Goal: Task Accomplishment & Management: Complete application form

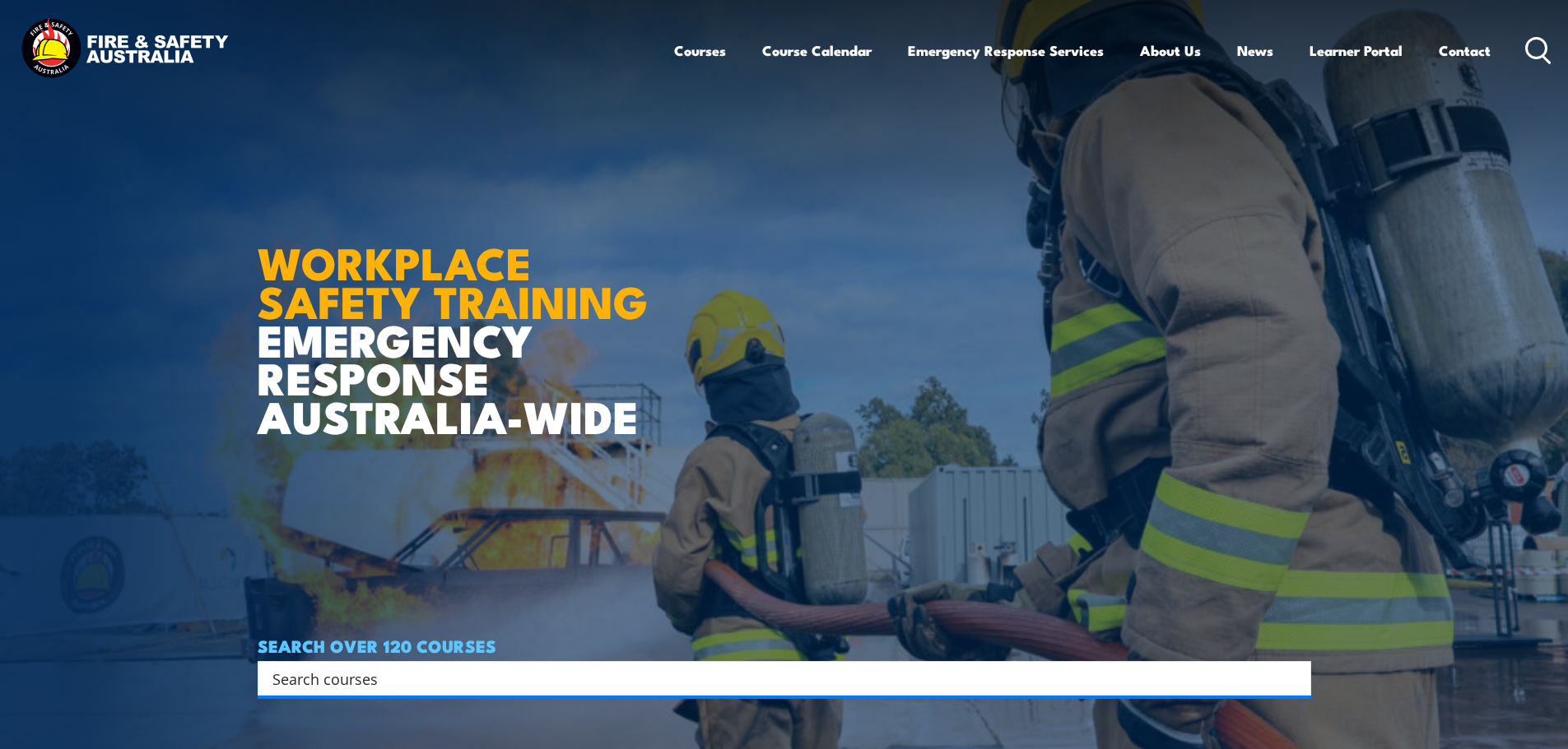
click at [576, 671] on input "Search input" at bounding box center [773, 679] width 1003 height 25
type input "mental health first aid"
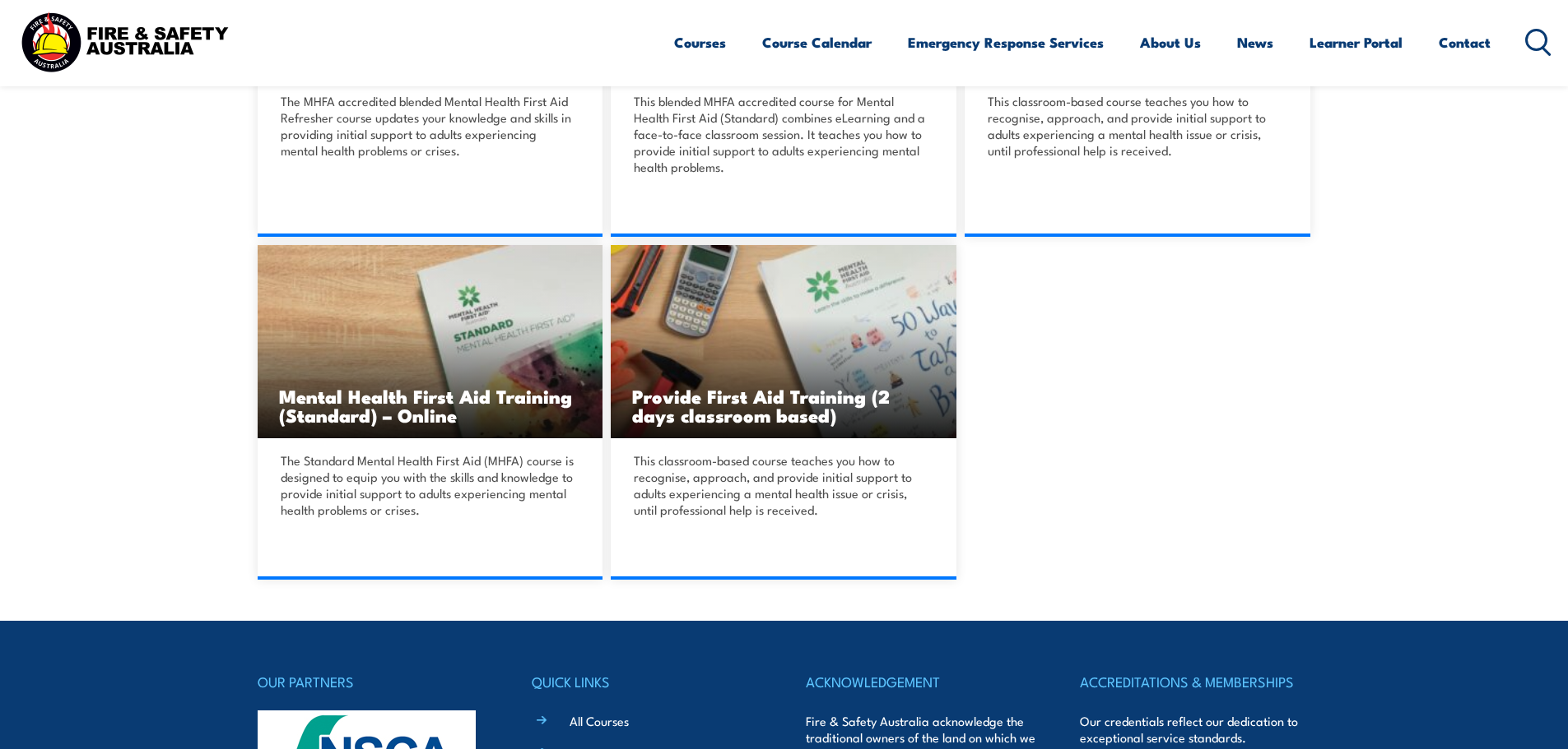
scroll to position [658, 0]
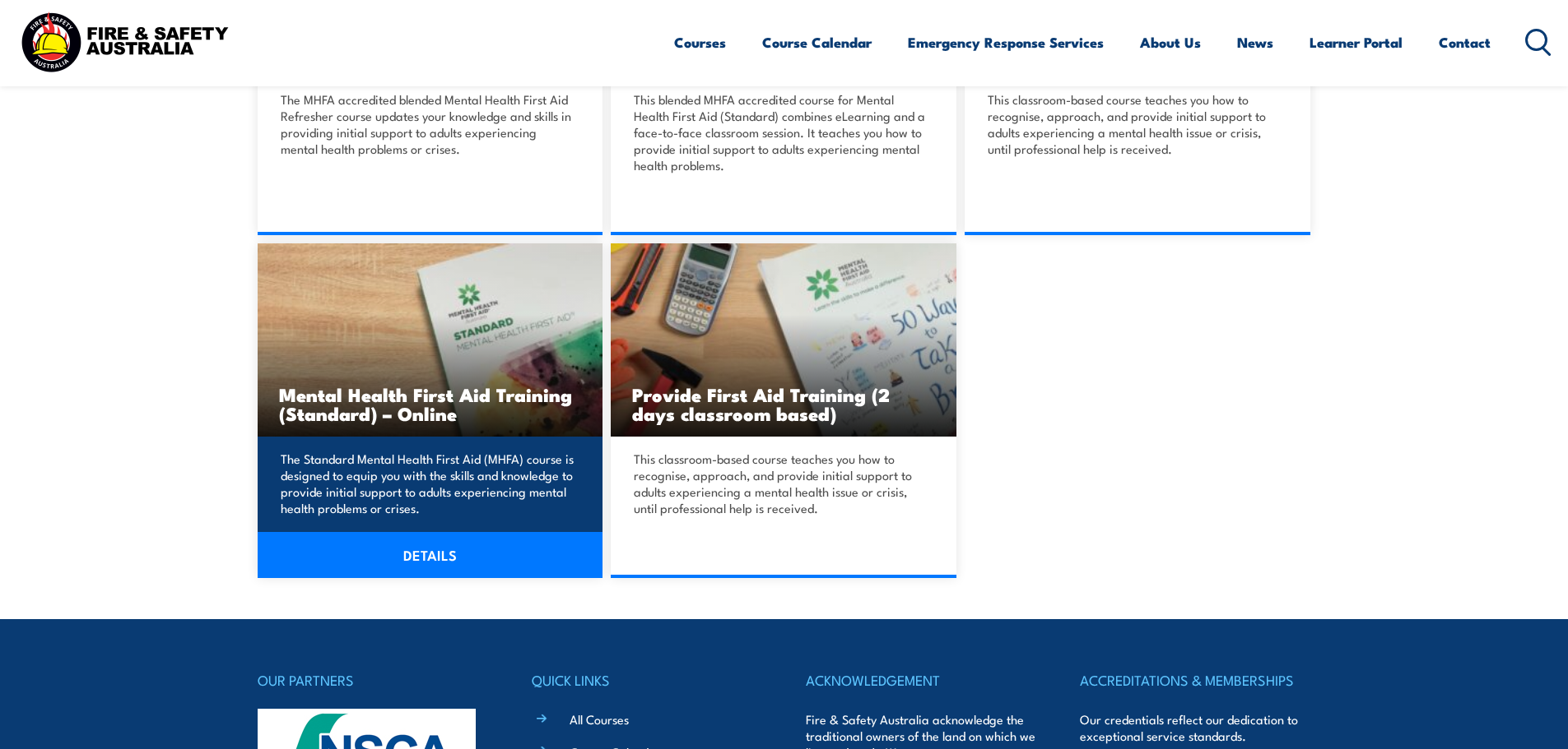
click at [440, 557] on link "DETAILS" at bounding box center [430, 556] width 346 height 46
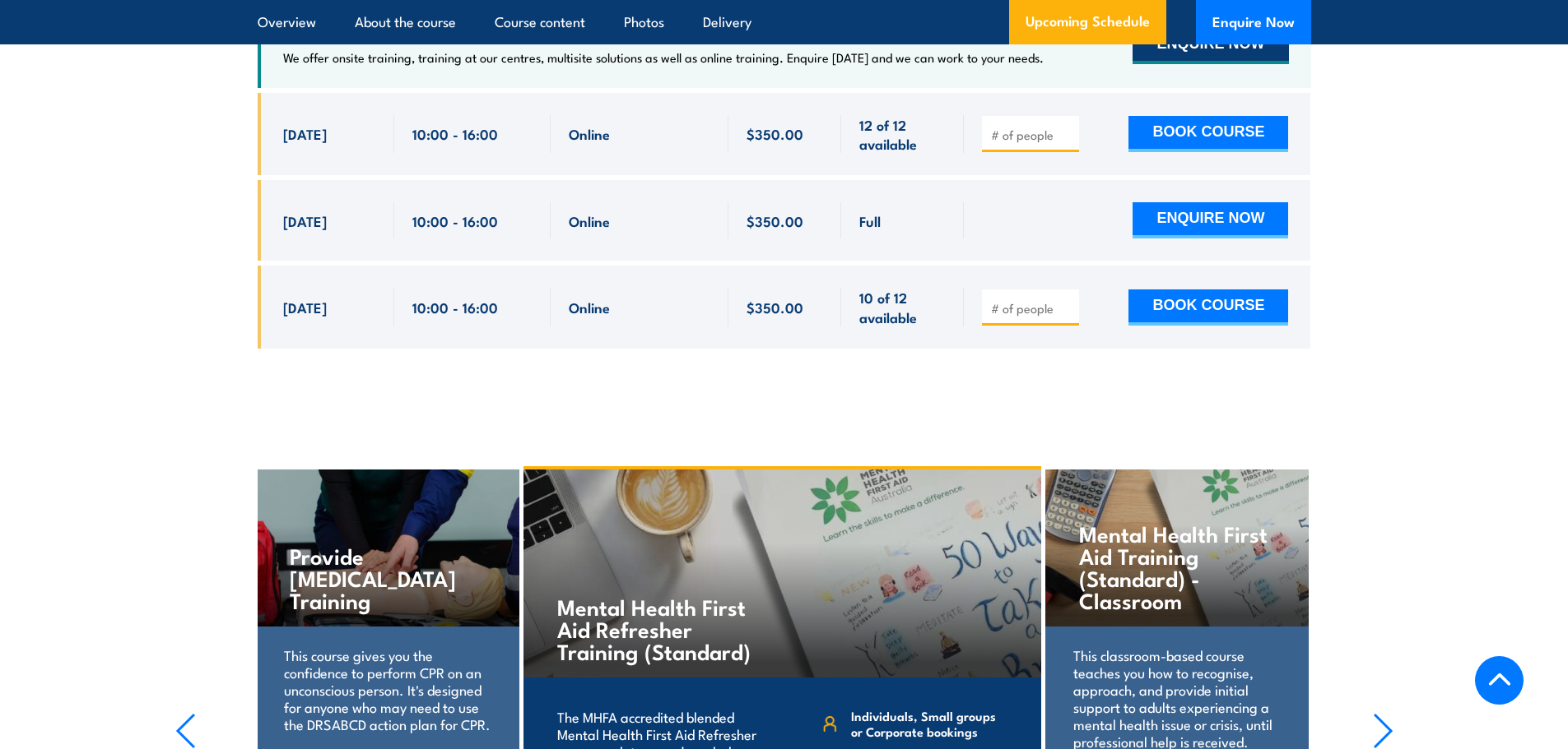
scroll to position [3291, 0]
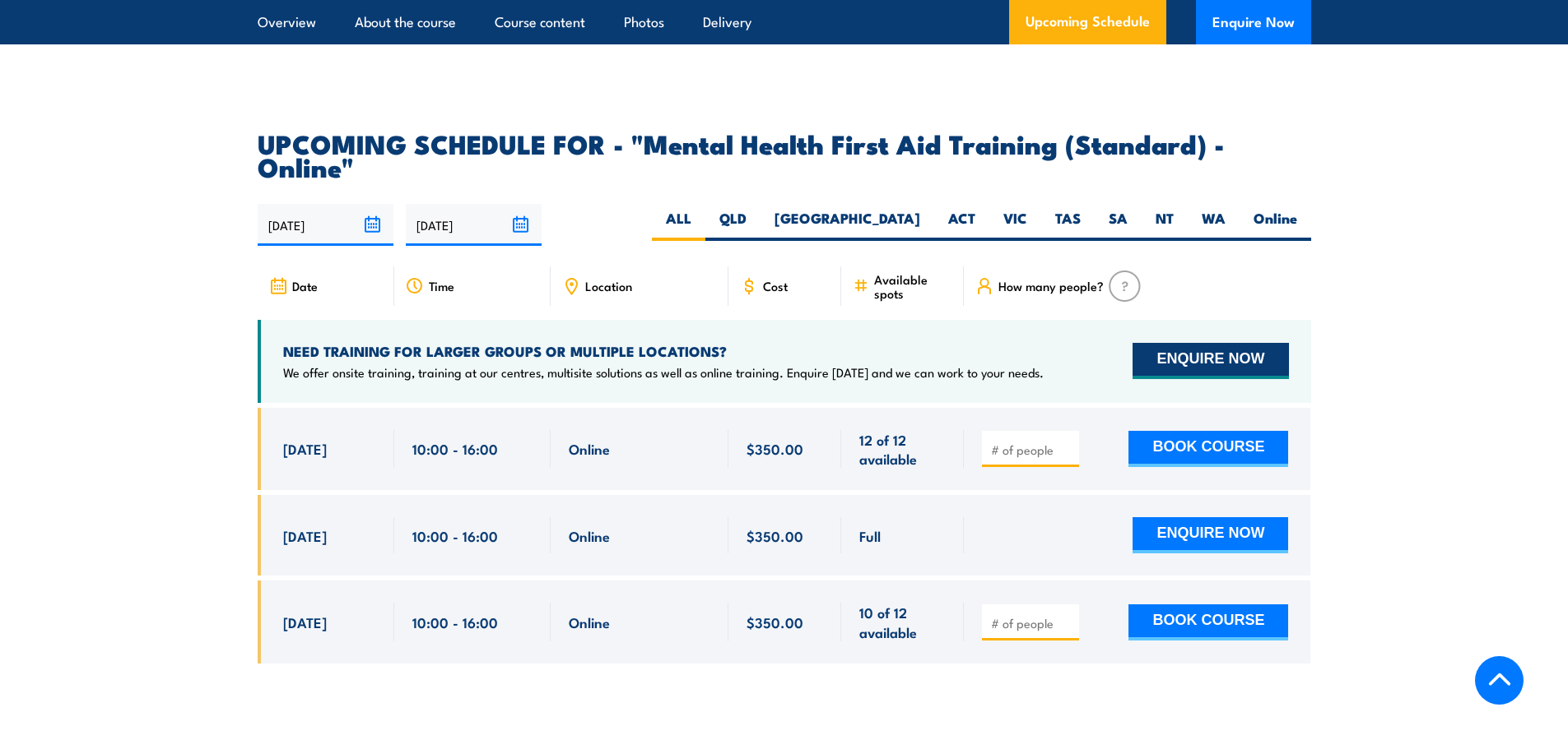
click at [1227, 343] on button "ENQUIRE NOW" at bounding box center [1210, 361] width 155 height 36
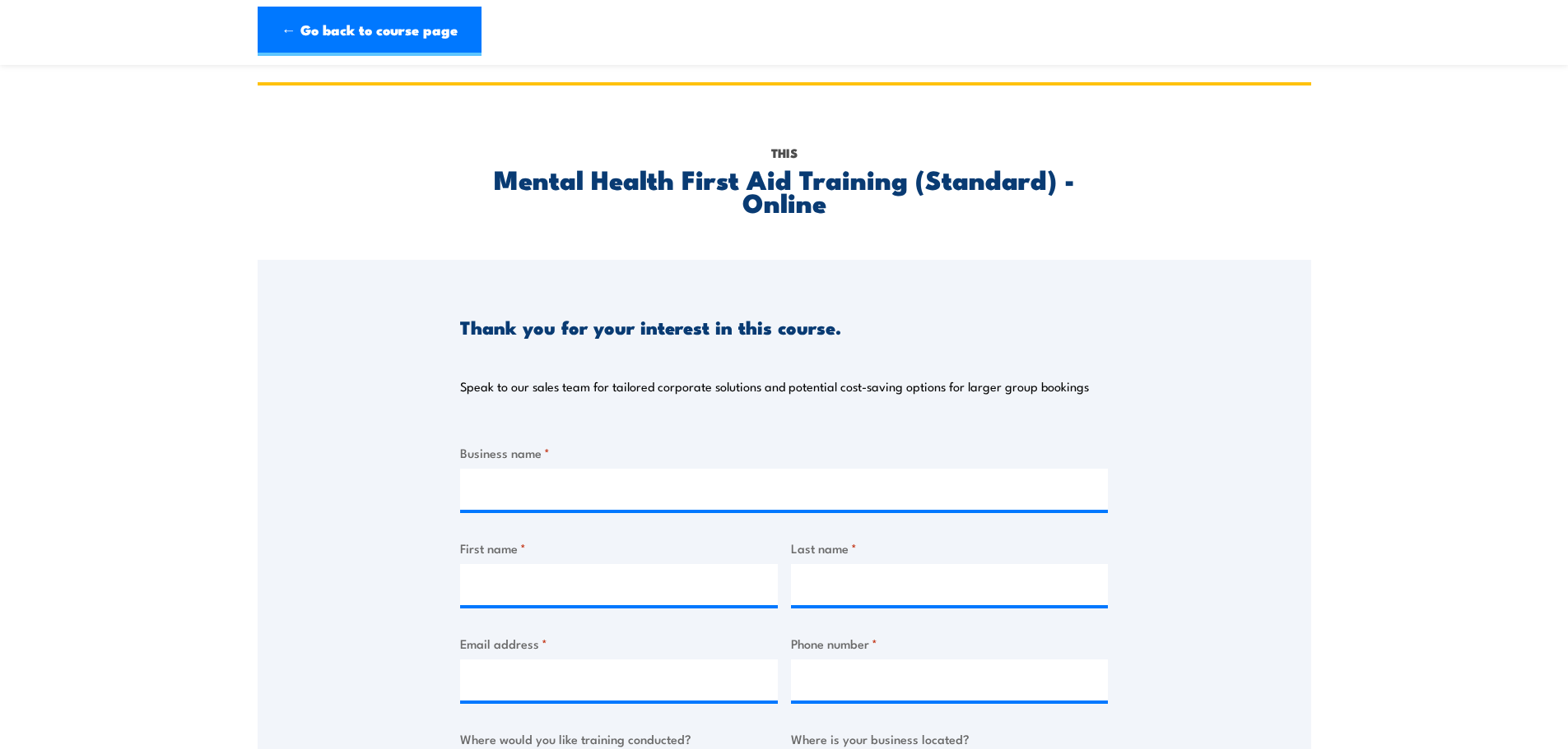
scroll to position [82, 0]
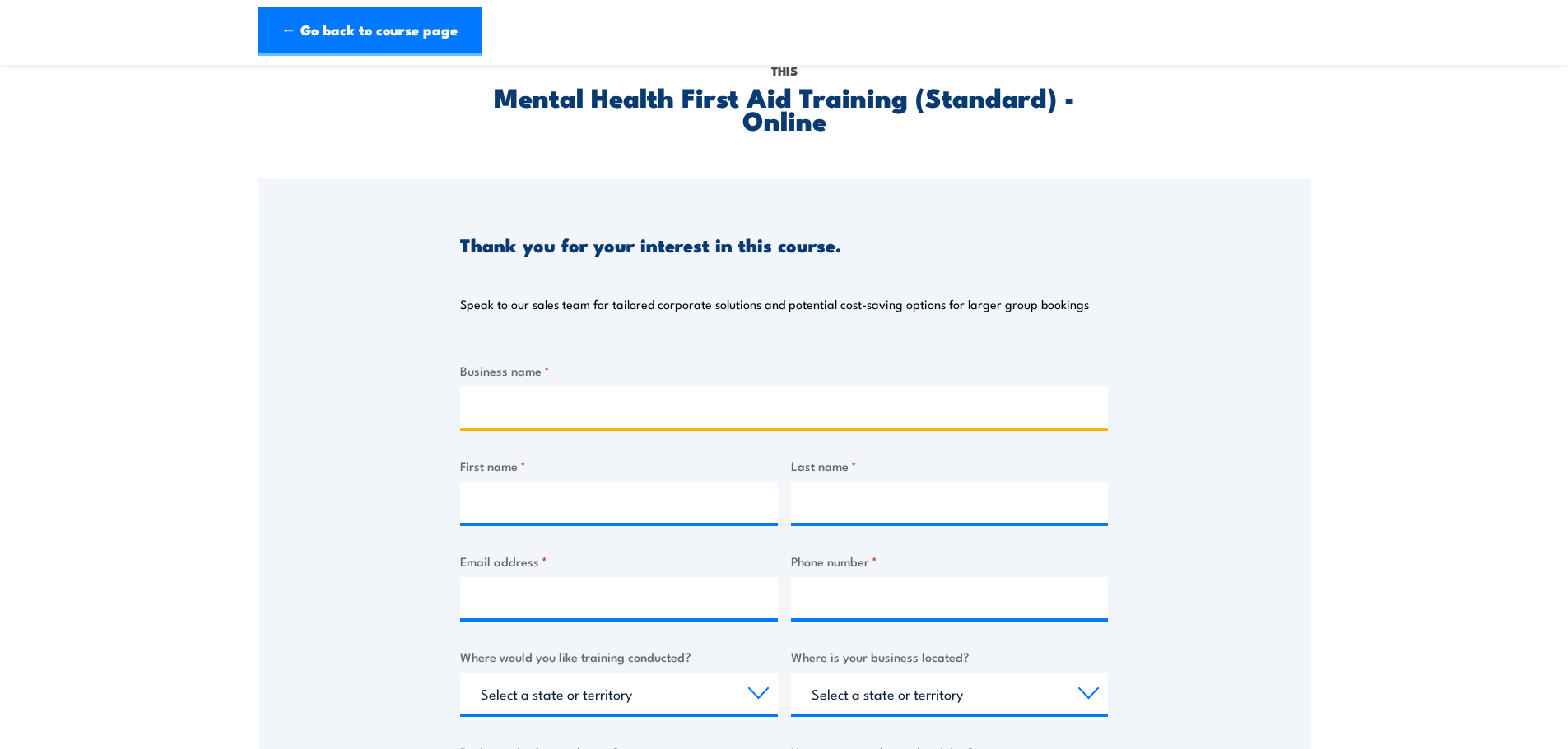
click at [512, 411] on input "Business name *" at bounding box center [784, 407] width 648 height 41
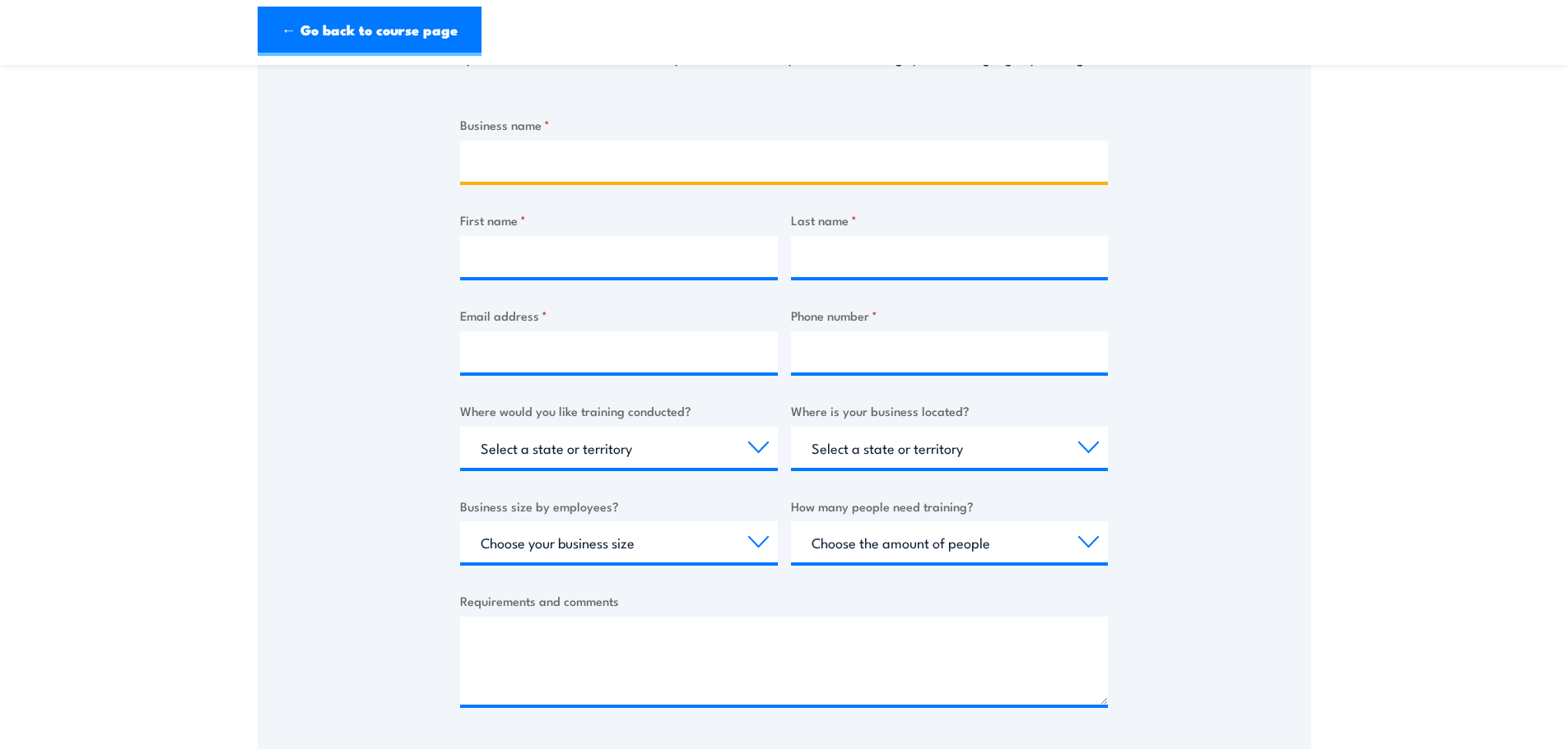
scroll to position [329, 0]
type input "Aveo"
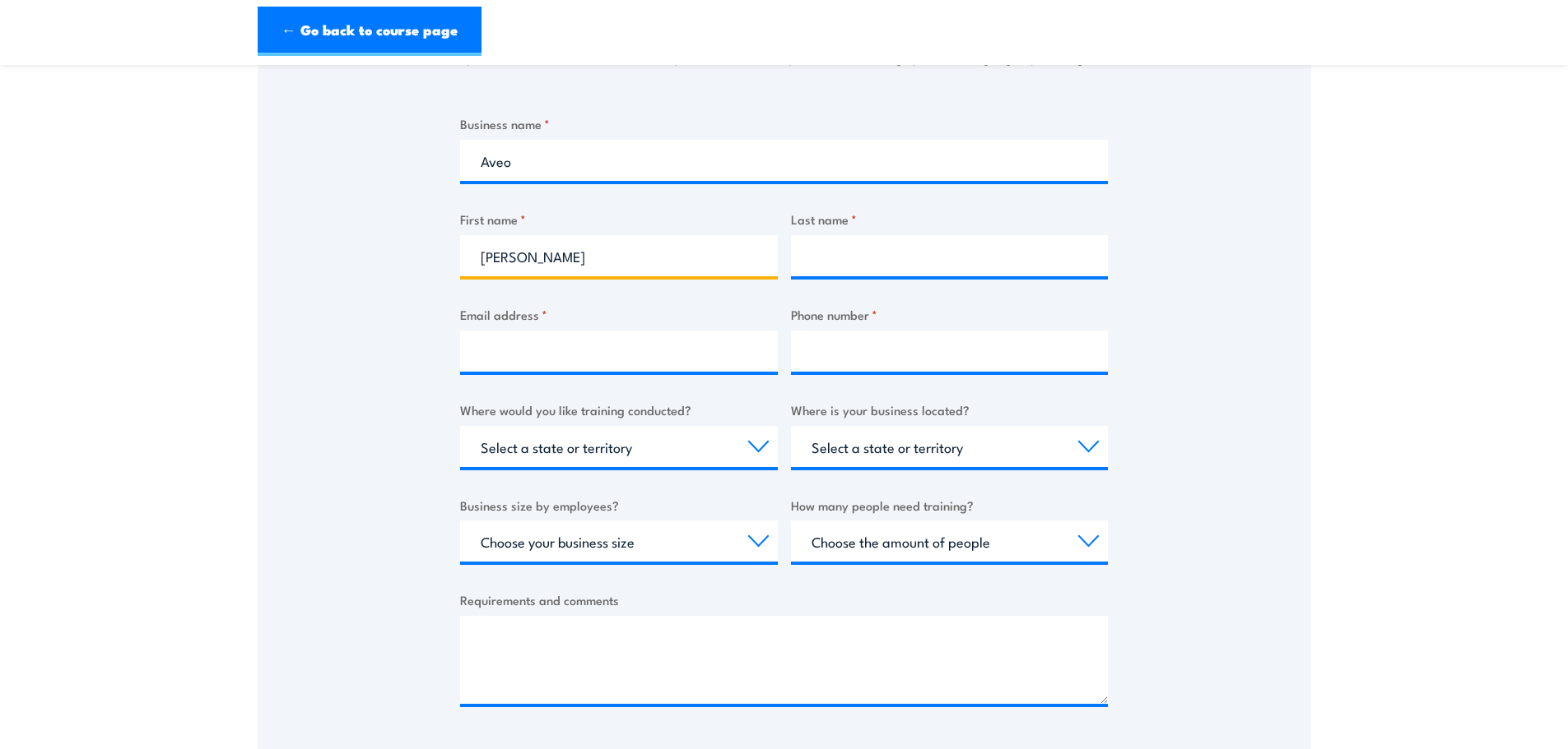
type input "Daniel"
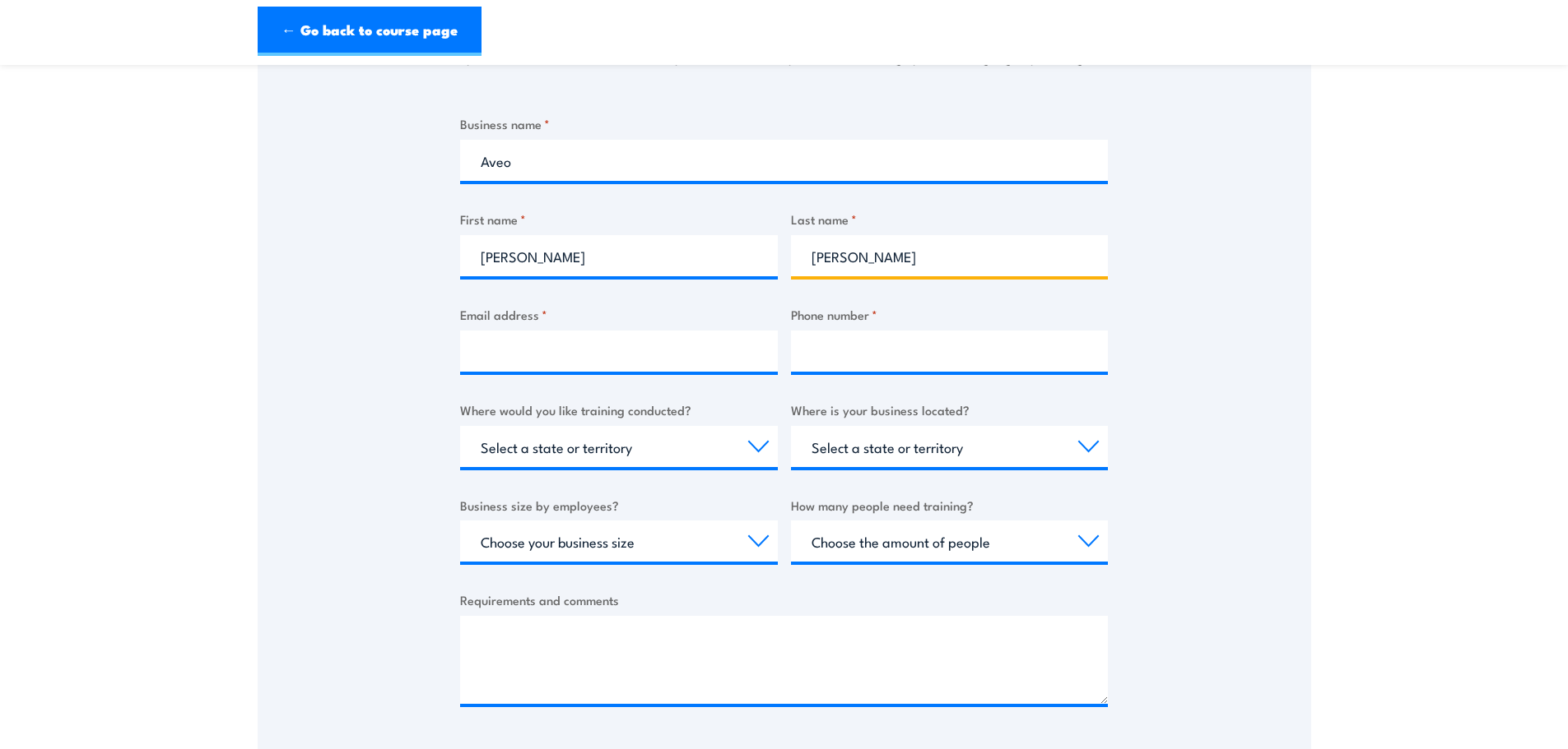
type input "Phung"
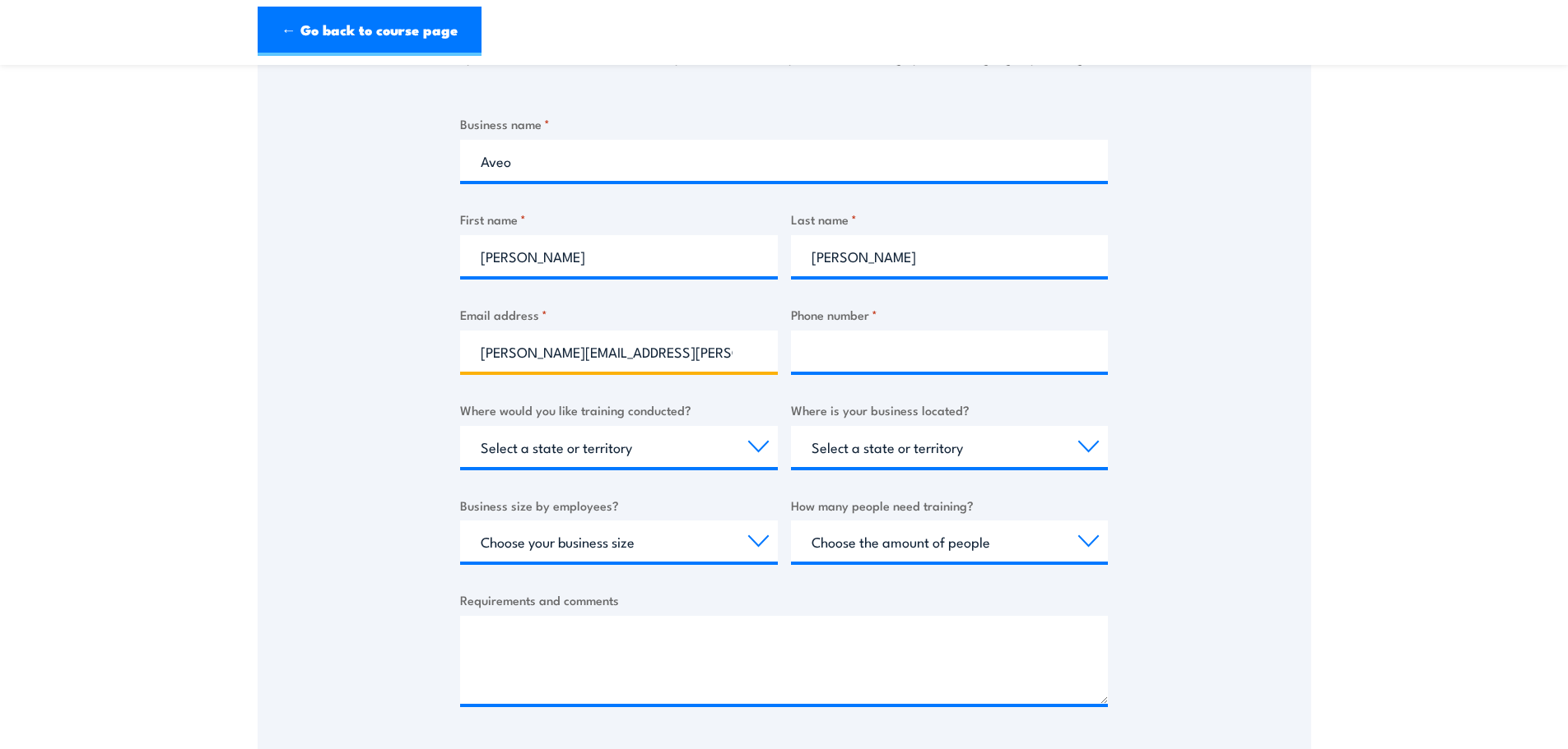
type input "daniel.phung@aveo.com.au"
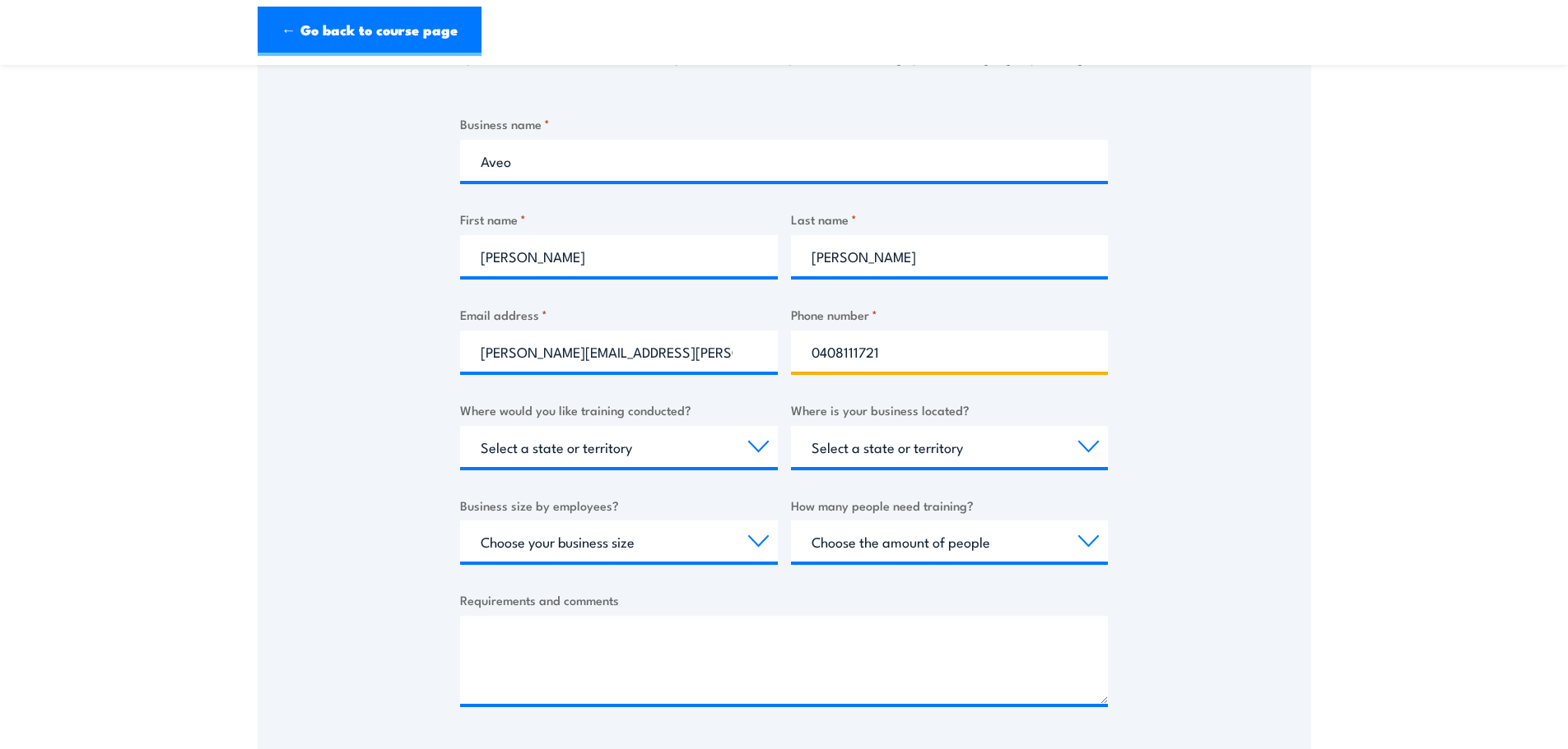
type input "0408111721"
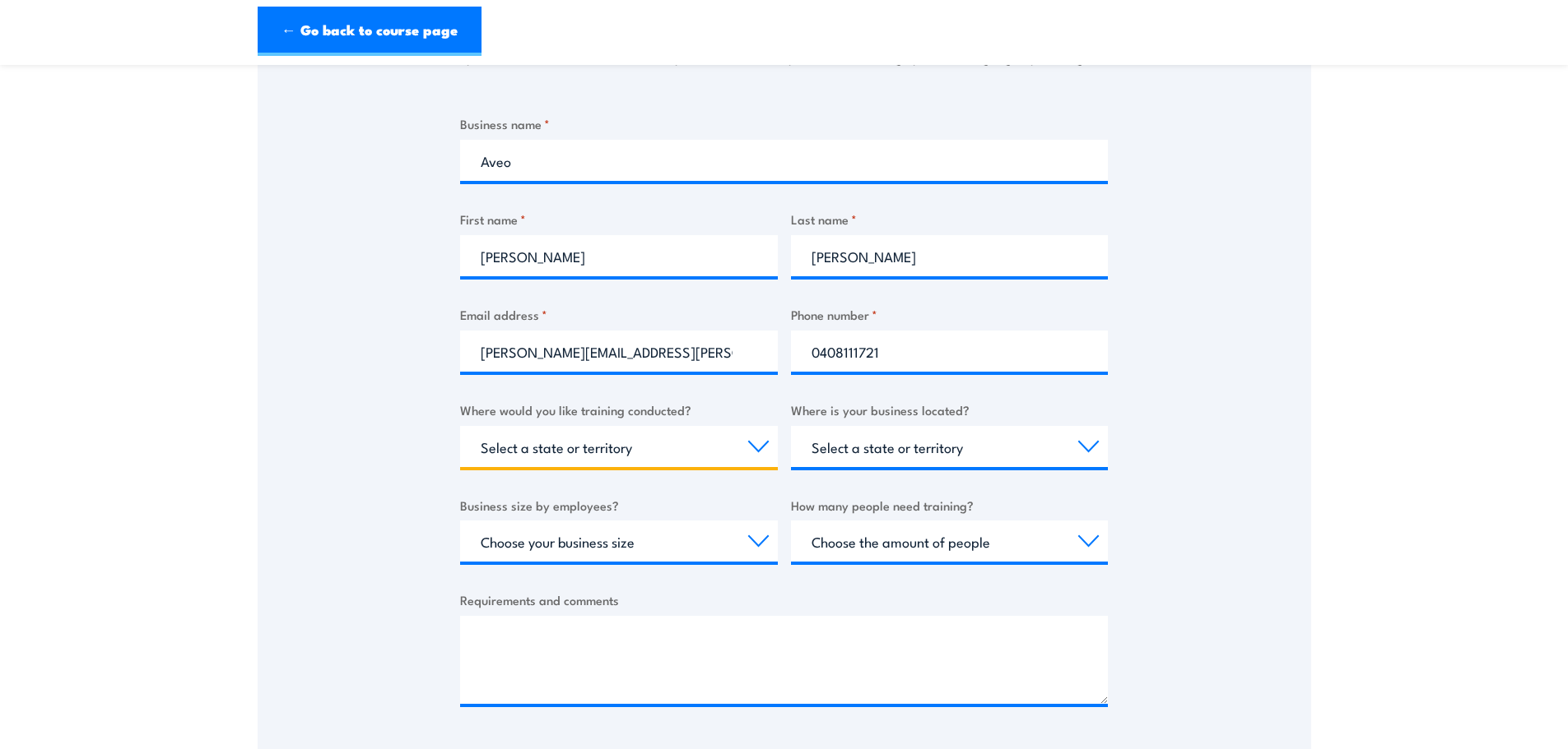
click at [524, 457] on select "Select a state or territory Nationally - multiple locations QLD NSW VIC SA ACT …" at bounding box center [618, 447] width 317 height 41
select select "Nationally - multiple locations"
click at [460, 426] on select "Select a state or territory Nationally - multiple locations QLD NSW VIC SA ACT …" at bounding box center [618, 447] width 317 height 41
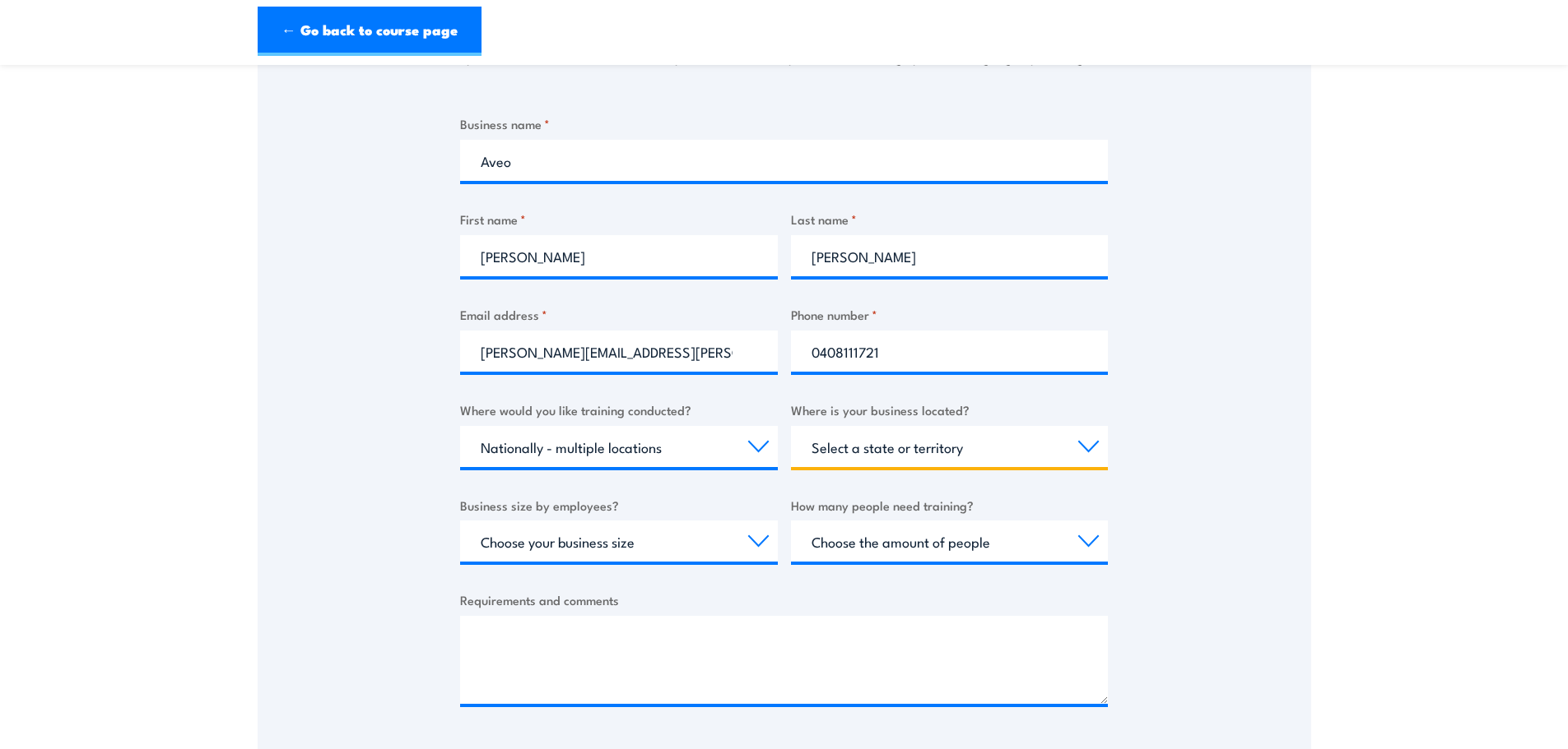
click at [862, 448] on select "Select a state or territory QLD NSW VIC SA ACT WA TAS NT" at bounding box center [949, 447] width 317 height 41
select select "NSW"
click at [791, 426] on select "Select a state or territory QLD NSW VIC SA ACT WA TAS NT" at bounding box center [949, 447] width 317 height 41
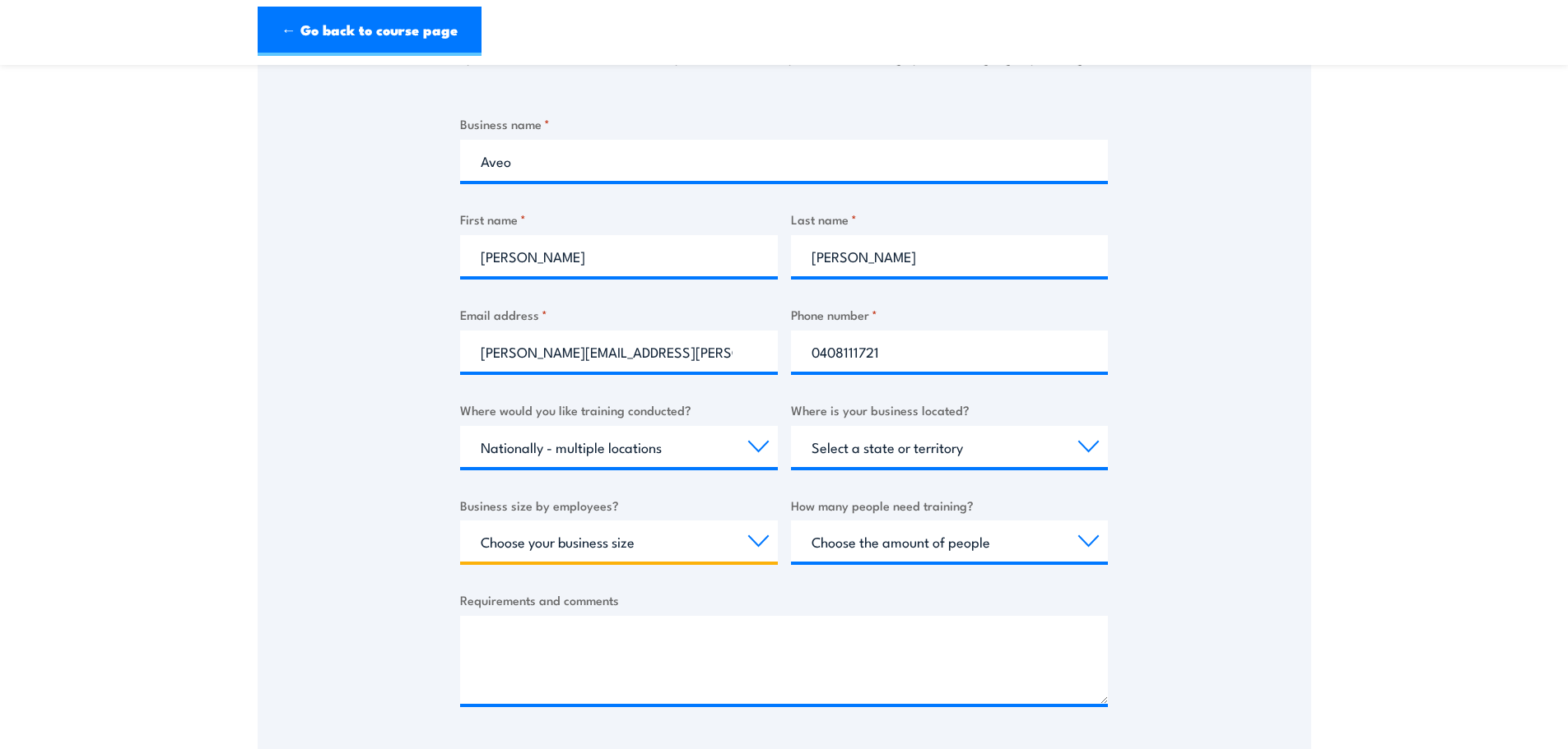
click at [611, 527] on select "Choose your business size 1 to 19 20 to 199 200+" at bounding box center [618, 541] width 317 height 41
select select "200+"
click at [460, 521] on select "Choose your business size 1 to 19 20 to 199 200+" at bounding box center [618, 541] width 317 height 41
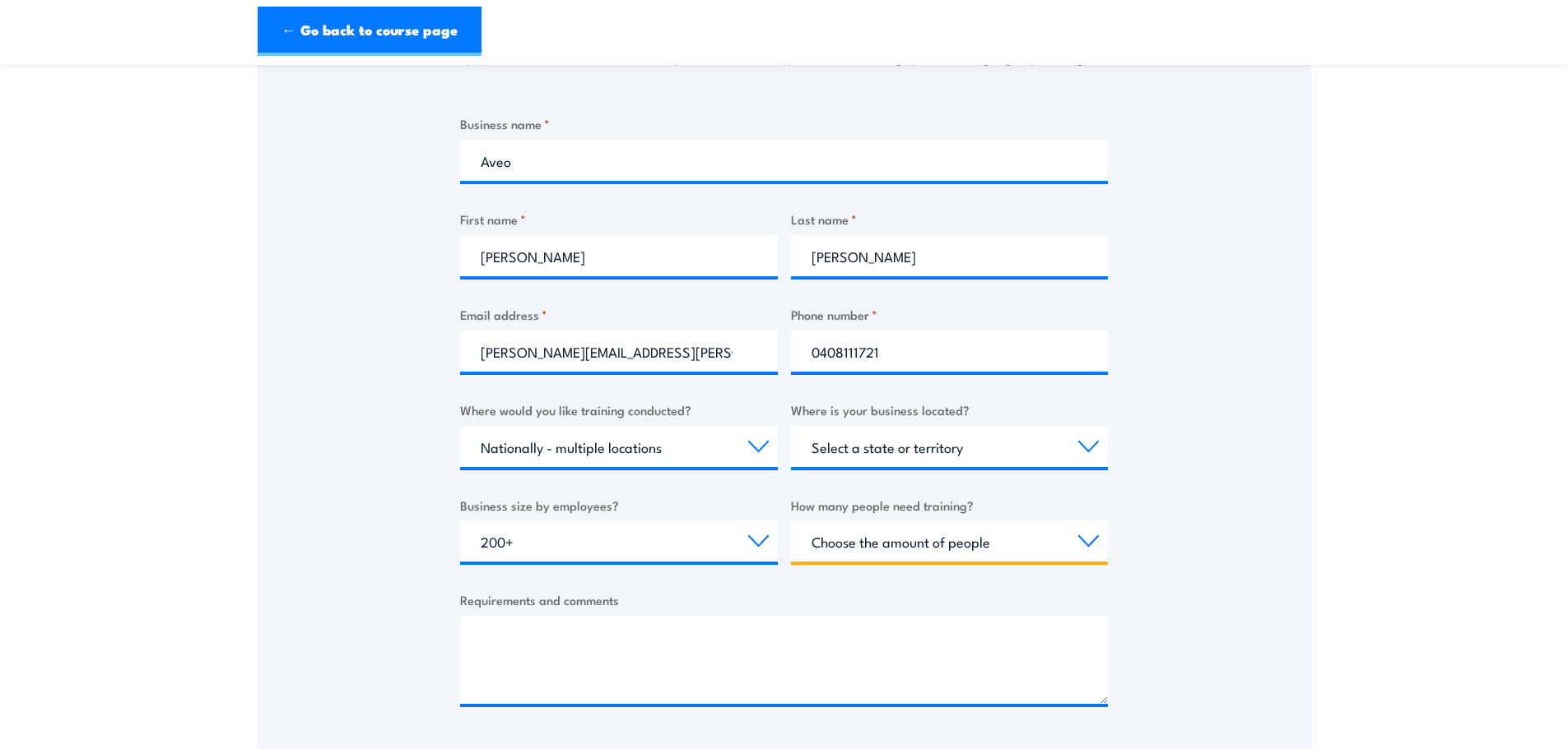
click at [912, 554] on select "Choose the amount of people 1 to 4 5 to 19 20+" at bounding box center [949, 541] width 317 height 41
select select "20+"
click at [791, 521] on select "Choose the amount of people 1 to 4 5 to 19 20+" at bounding box center [949, 541] width 317 height 41
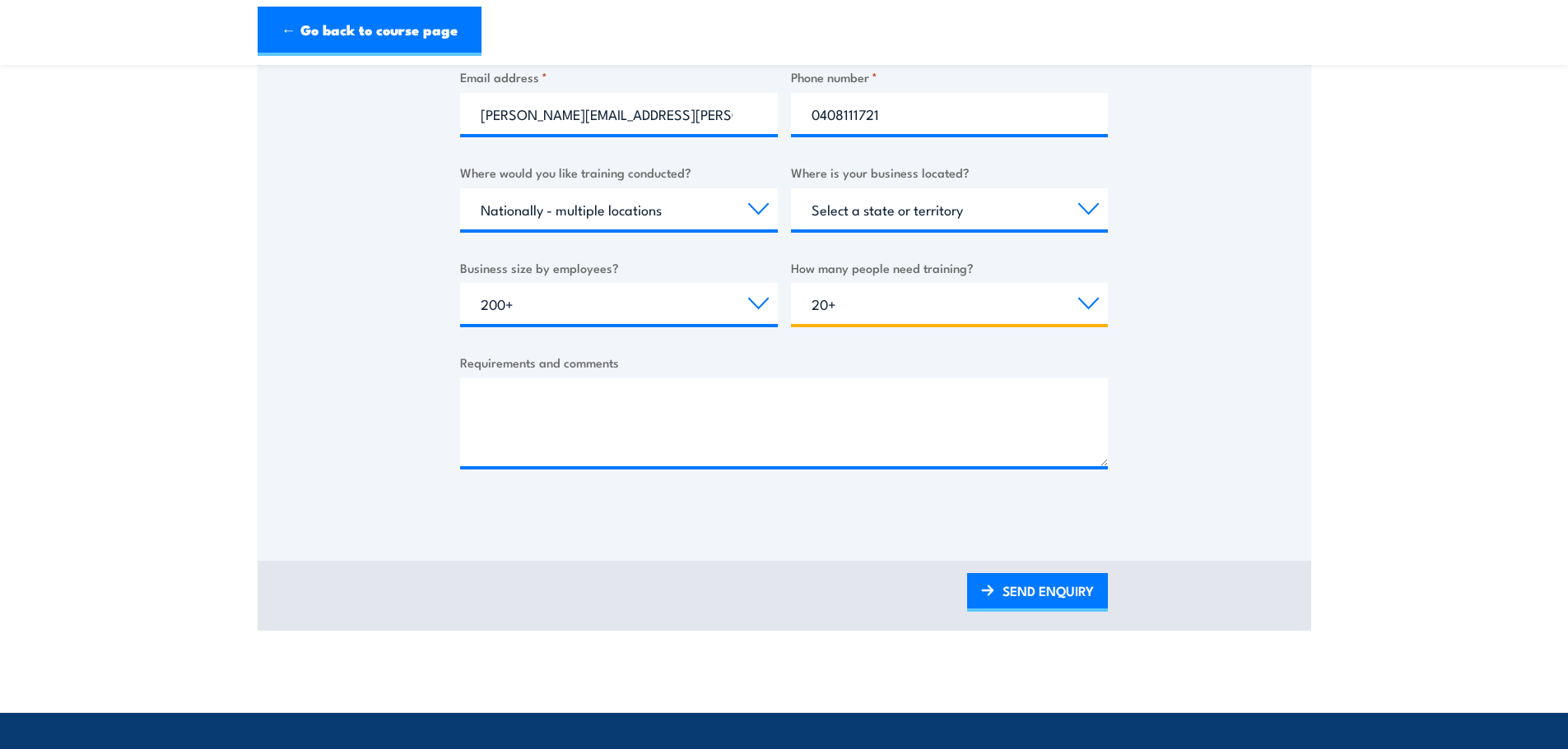
scroll to position [576, 0]
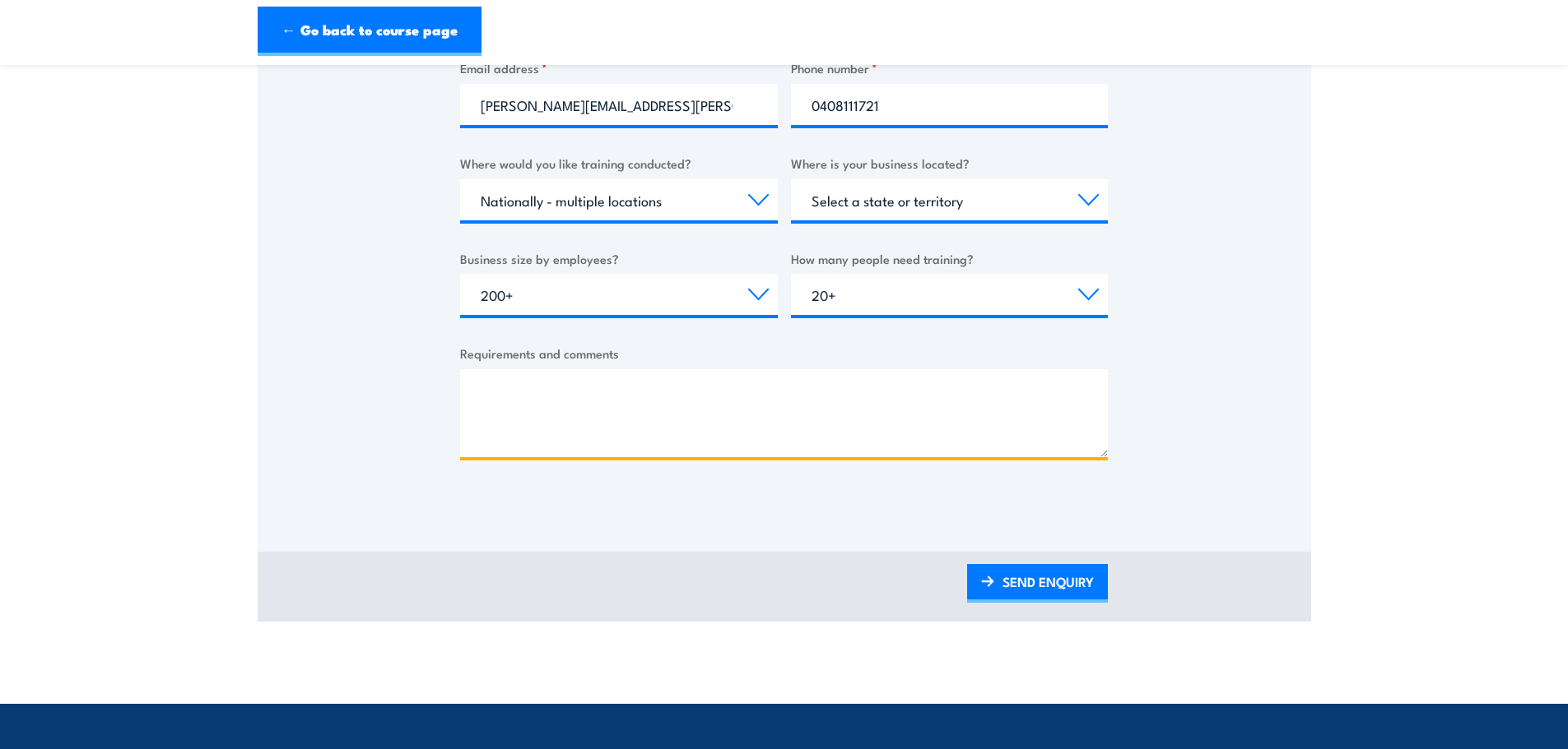
click at [520, 387] on textarea "Requirements and comments" at bounding box center [784, 412] width 648 height 88
click at [648, 390] on textarea "I am looking for a quote for mental health first aid course (online)" at bounding box center [784, 412] width 648 height 88
click at [987, 380] on textarea "I am looking for a quote for standard mental health first aid course (online)" at bounding box center [784, 412] width 648 height 88
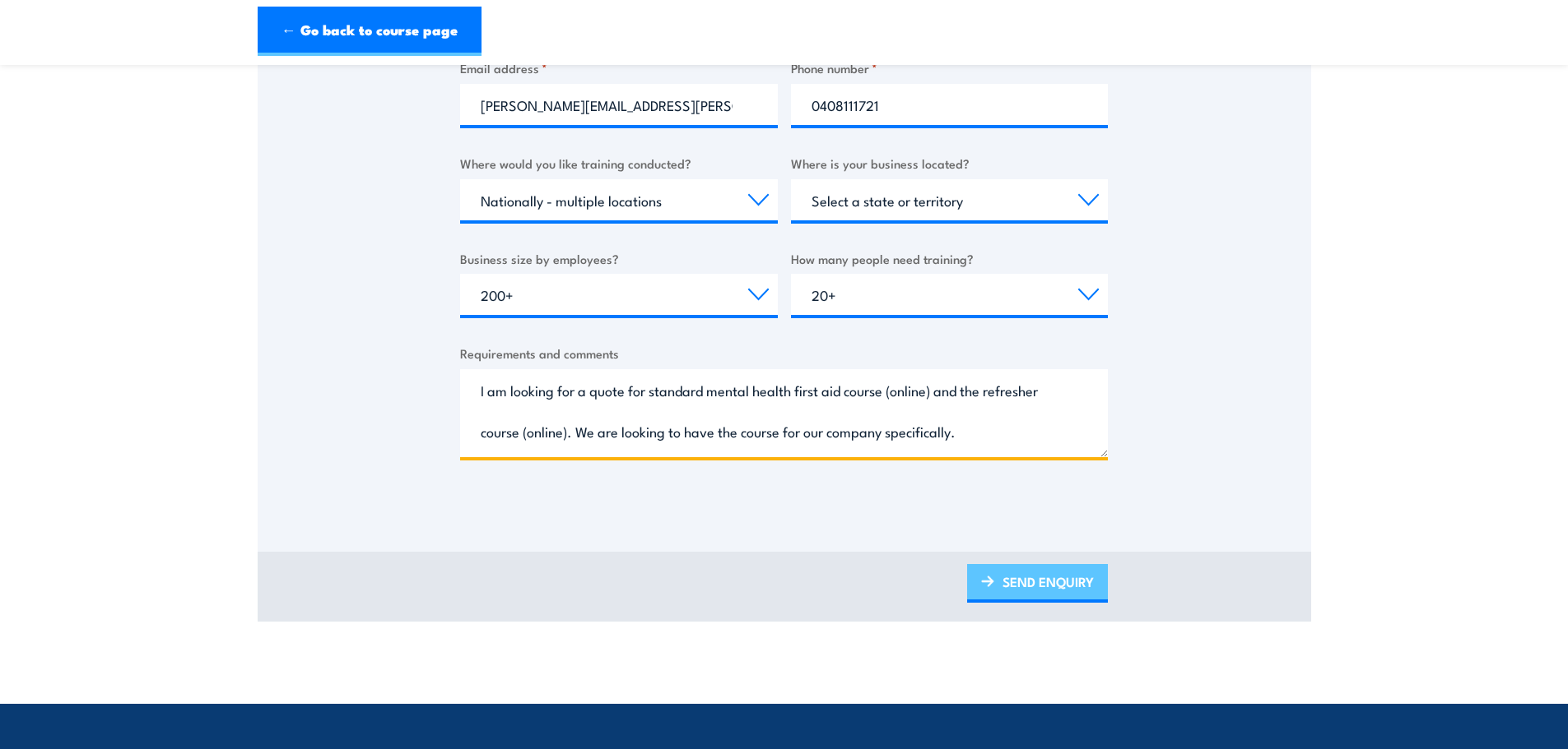
type textarea "I am looking for a quote for standard mental health first aid course (online) a…"
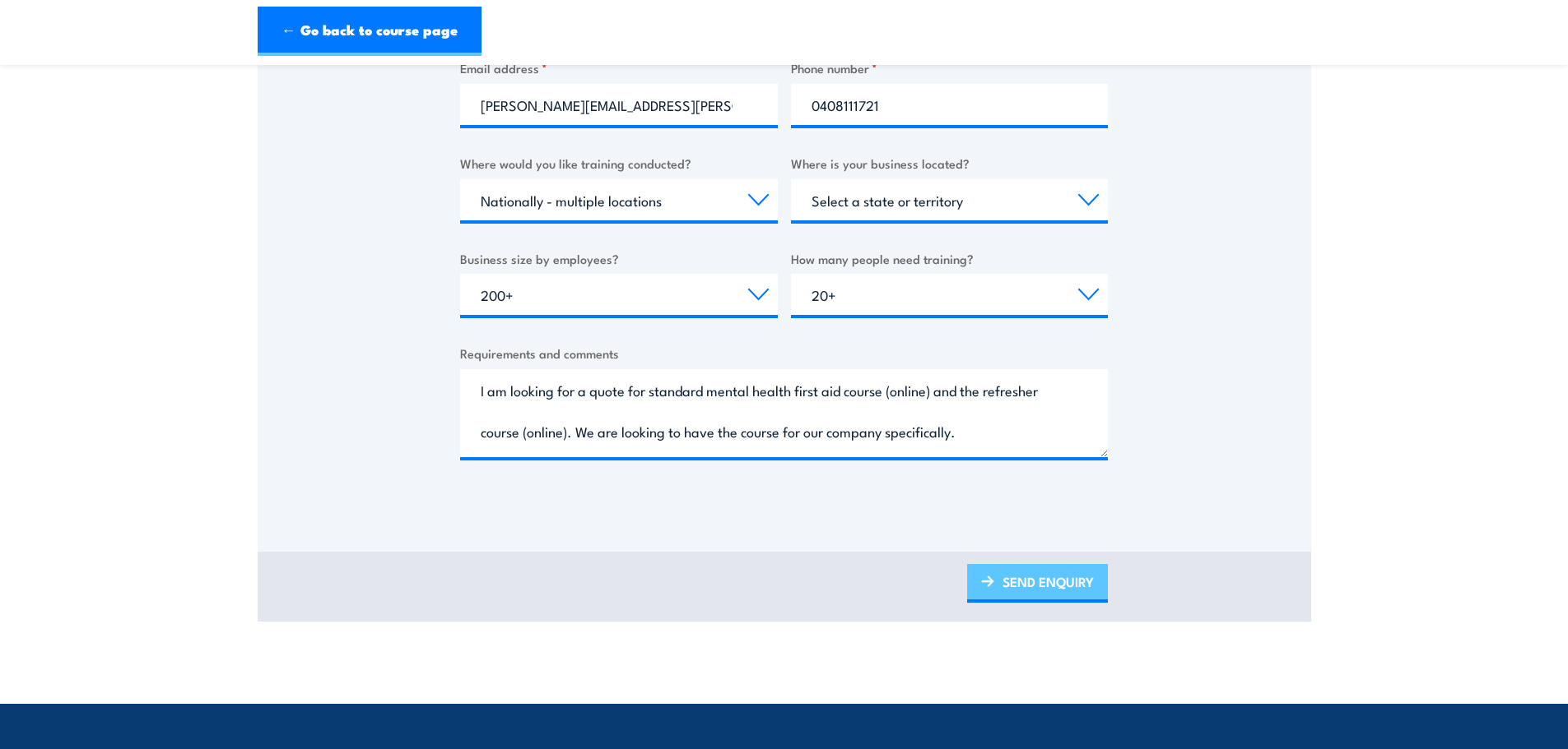
click at [1013, 586] on link "SEND ENQUIRY" at bounding box center [1037, 583] width 141 height 39
click at [1045, 585] on link "SEND ENQUIRY" at bounding box center [1037, 583] width 141 height 39
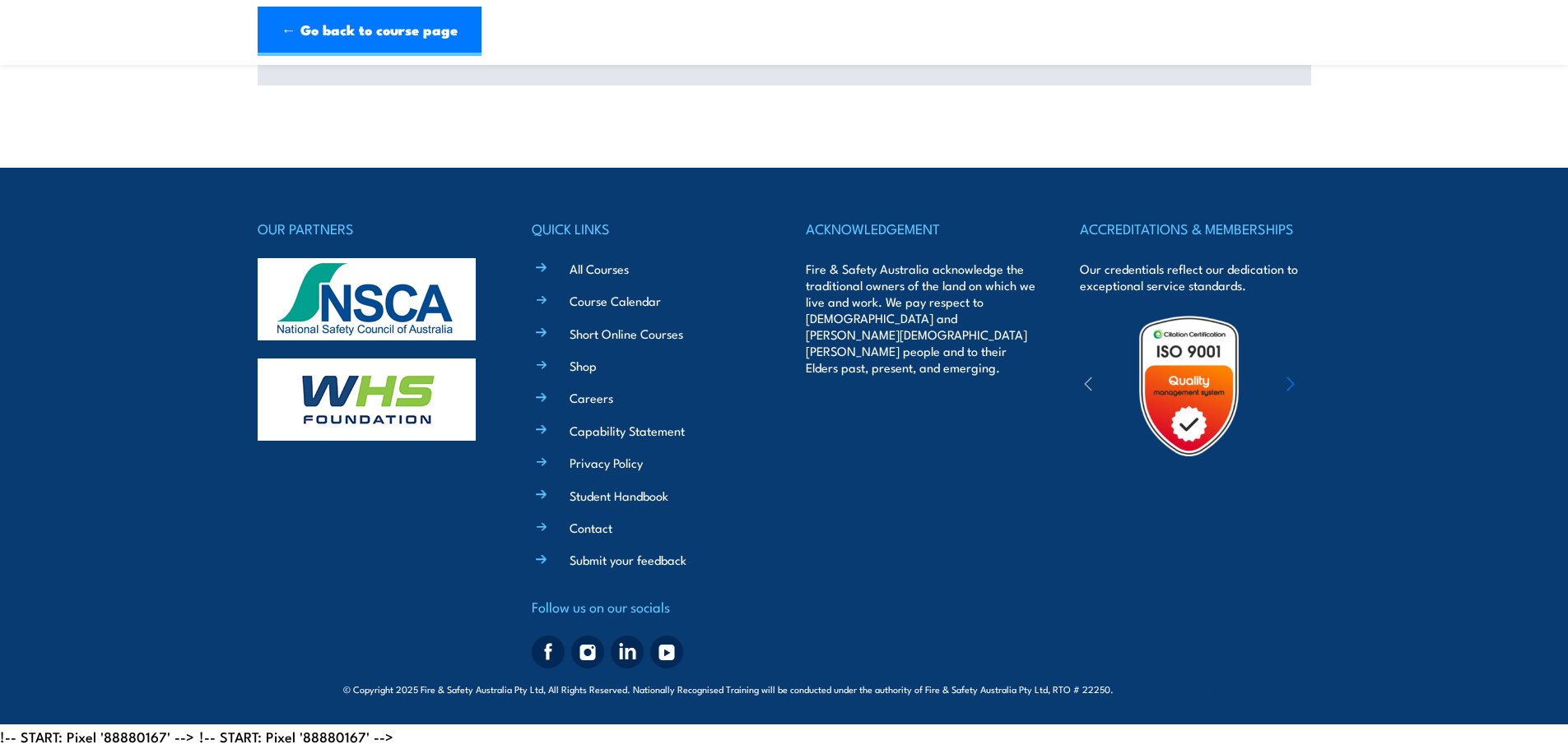
scroll to position [0, 0]
